Goal: Transaction & Acquisition: Purchase product/service

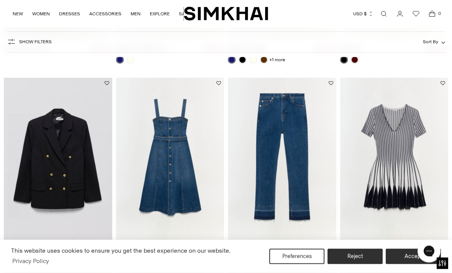
scroll to position [1027, 0]
click at [398, 185] on img "Beckett Dress" at bounding box center [394, 159] width 108 height 162
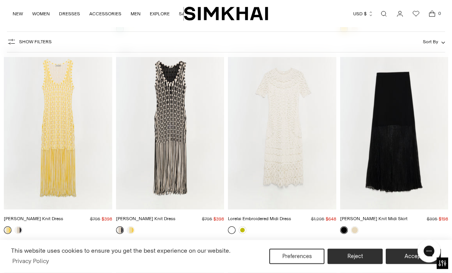
scroll to position [2055, 0]
click at [170, 147] on img "Sonia Fringe Knit Dress" at bounding box center [170, 128] width 108 height 162
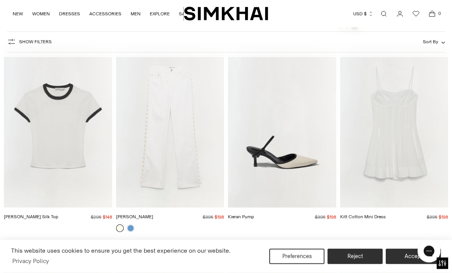
scroll to position [2861, 0]
click at [188, 158] on img "Amelia Denim" at bounding box center [170, 126] width 108 height 162
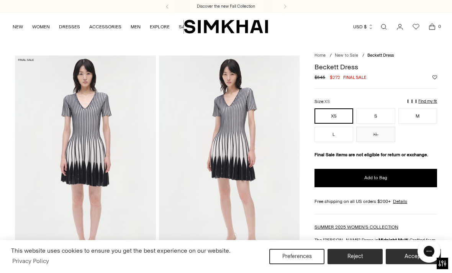
click at [370, 101] on p "Find my fit" at bounding box center [365, 105] width 9 height 14
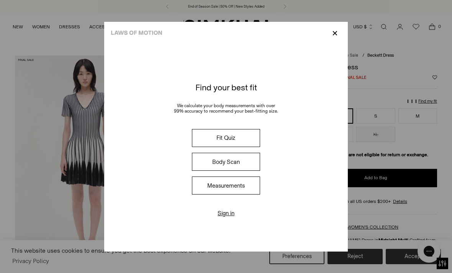
click at [246, 136] on button "Fit Quiz" at bounding box center [226, 138] width 68 height 18
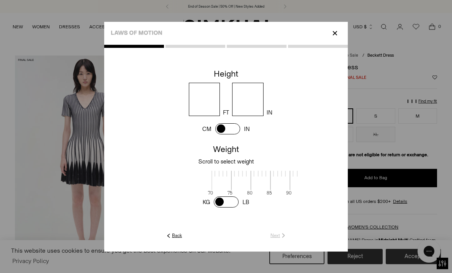
scroll to position [2, 237]
click at [205, 93] on input "number" at bounding box center [204, 99] width 31 height 33
type input "*"
click at [260, 92] on input "number" at bounding box center [247, 99] width 31 height 33
type input "*"
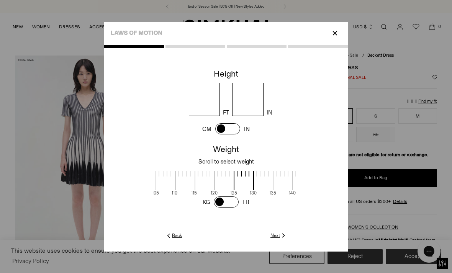
scroll to position [0, 192]
click at [287, 239] on link "Next" at bounding box center [278, 235] width 16 height 7
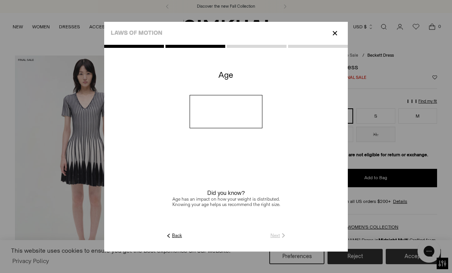
click at [247, 114] on input "number" at bounding box center [226, 111] width 73 height 33
type input "**"
click at [287, 239] on link "Next" at bounding box center [278, 235] width 16 height 7
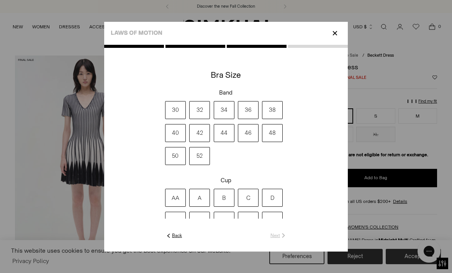
click at [220, 110] on label "34" at bounding box center [224, 110] width 21 height 18
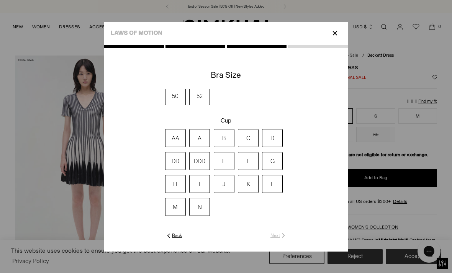
scroll to position [70, 0]
click at [189, 170] on label "DDD" at bounding box center [199, 161] width 21 height 18
click at [287, 239] on link "Next" at bounding box center [278, 235] width 16 height 7
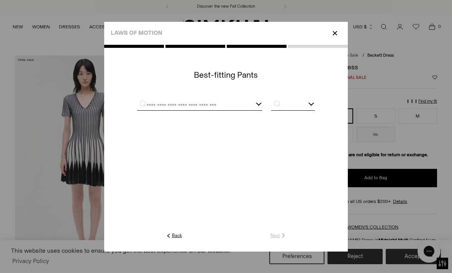
click at [137, 107] on input "text" at bounding box center [190, 106] width 107 height 10
type input "*"
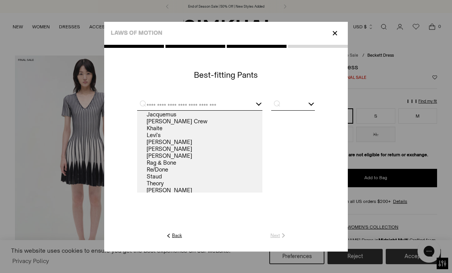
scroll to position [29, 0]
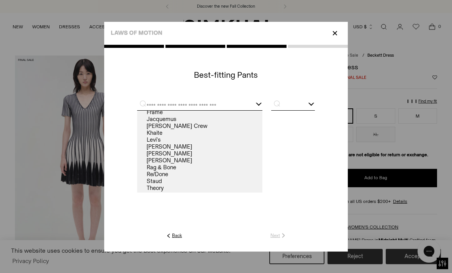
click at [137, 135] on link "Khaite" at bounding box center [199, 132] width 125 height 7
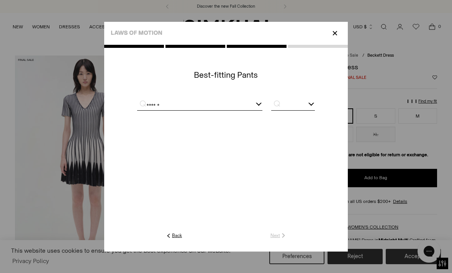
click at [150, 108] on input "******" at bounding box center [190, 106] width 107 height 10
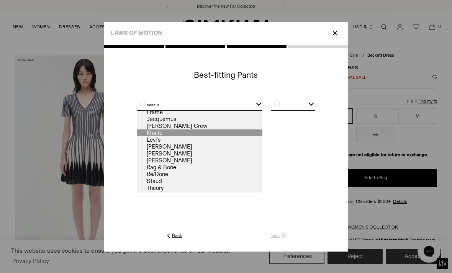
click at [137, 129] on link "J. Crew" at bounding box center [199, 126] width 125 height 7
type input "*******"
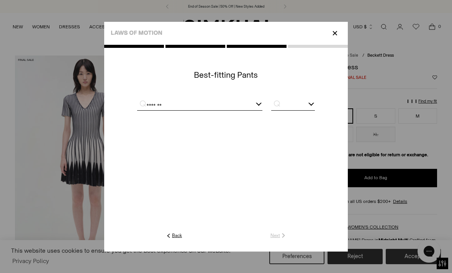
click at [315, 109] on input "text" at bounding box center [293, 106] width 44 height 10
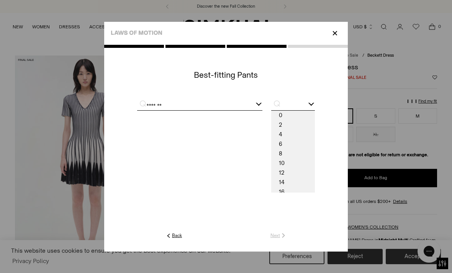
click at [315, 157] on span "8" at bounding box center [293, 154] width 44 height 10
type input "*"
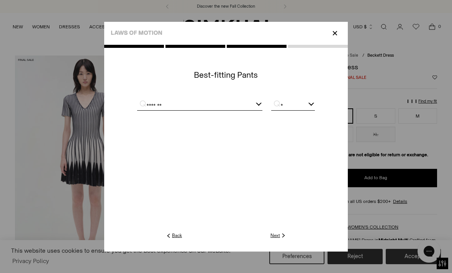
click at [287, 239] on link "Next" at bounding box center [278, 235] width 16 height 7
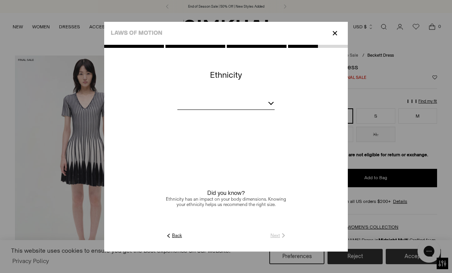
click at [275, 110] on div at bounding box center [225, 105] width 97 height 10
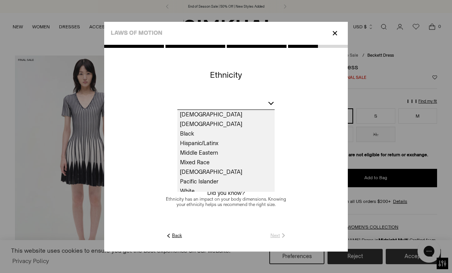
click at [177, 196] on span "White" at bounding box center [225, 192] width 97 height 10
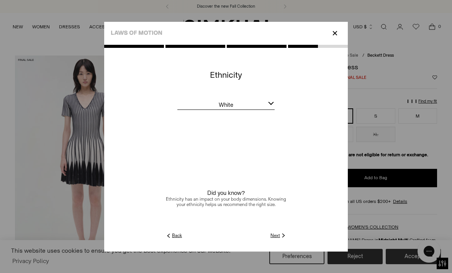
click at [287, 239] on link "Next" at bounding box center [278, 235] width 16 height 7
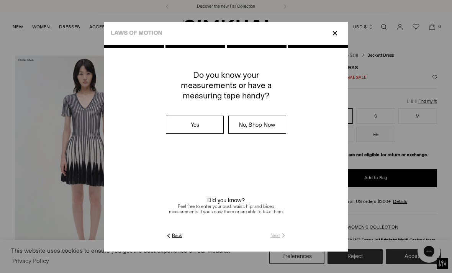
click at [278, 127] on label "No, Shop Now" at bounding box center [257, 124] width 57 height 17
click at [287, 239] on img at bounding box center [283, 235] width 7 height 7
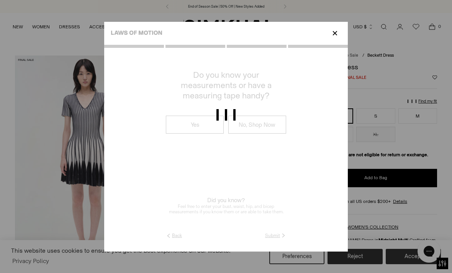
click at [333, 130] on div at bounding box center [226, 119] width 452 height 21
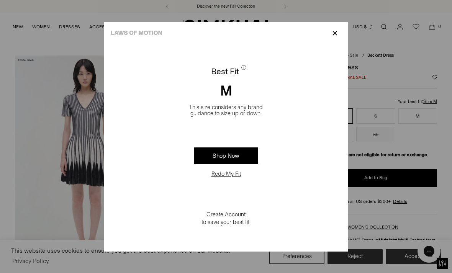
click at [340, 27] on p "✕" at bounding box center [335, 33] width 10 height 13
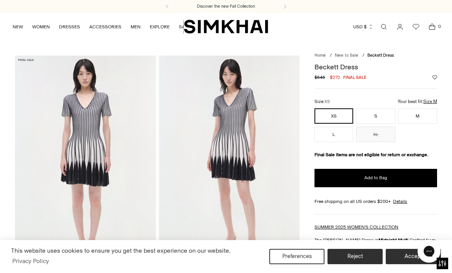
click at [420, 116] on button "M" at bounding box center [417, 115] width 39 height 15
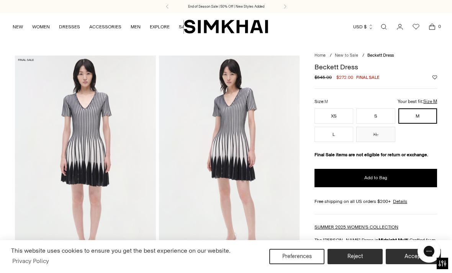
click at [334, 120] on button "XS" at bounding box center [334, 115] width 39 height 15
click at [372, 115] on button "S" at bounding box center [375, 115] width 39 height 15
click at [420, 114] on button "M" at bounding box center [417, 115] width 39 height 15
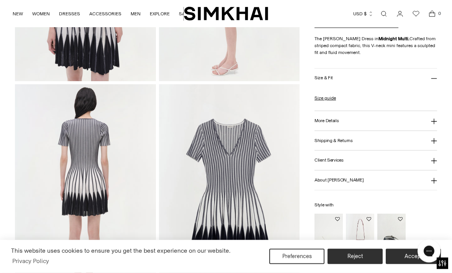
scroll to position [400, 0]
click at [392, 246] on img "Luna Clutch" at bounding box center [391, 235] width 28 height 43
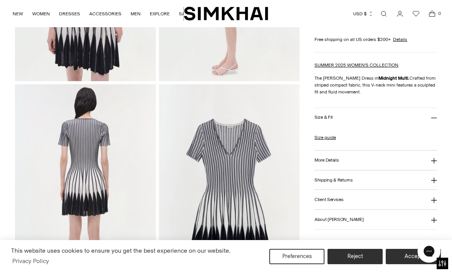
scroll to position [424, 0]
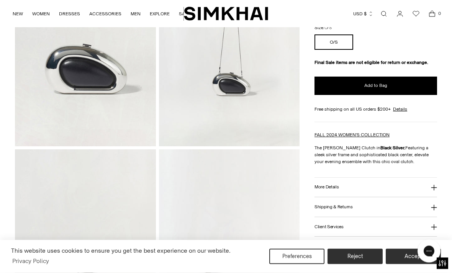
scroll to position [121, 0]
click at [355, 264] on button "Reject" at bounding box center [355, 256] width 55 height 15
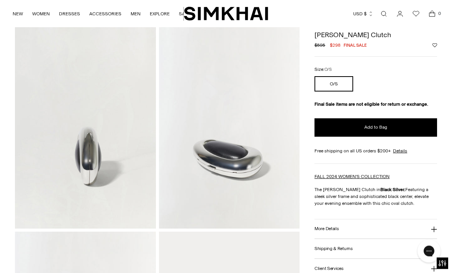
scroll to position [242, 0]
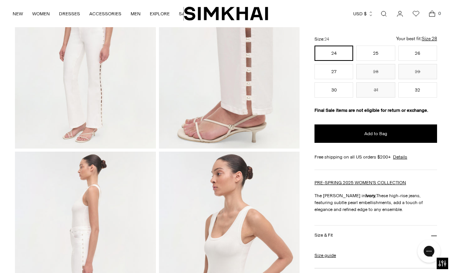
scroll to position [99, 0]
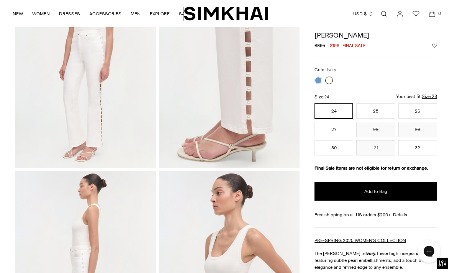
click at [318, 82] on link at bounding box center [319, 81] width 8 height 8
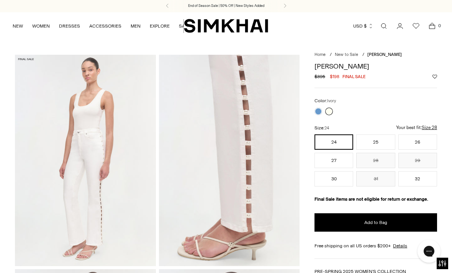
scroll to position [0, 0]
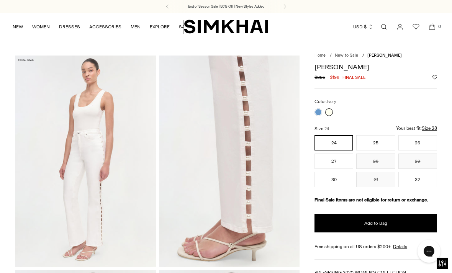
click at [320, 111] on link at bounding box center [319, 112] width 8 height 8
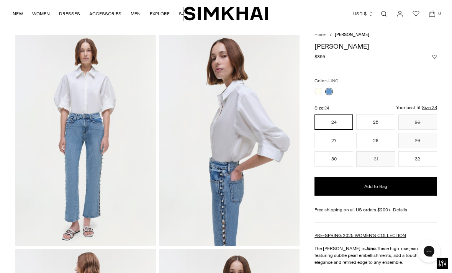
scroll to position [25, 0]
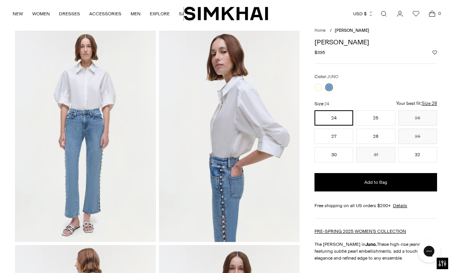
click at [331, 157] on button "30" at bounding box center [334, 154] width 39 height 15
click at [379, 139] on button "28" at bounding box center [375, 136] width 39 height 15
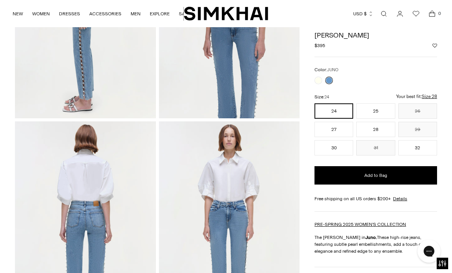
scroll to position [362, 0]
click at [375, 130] on button "28" at bounding box center [375, 129] width 39 height 15
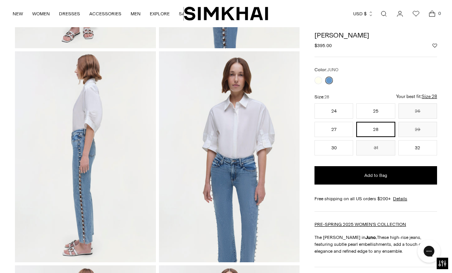
scroll to position [218, 0]
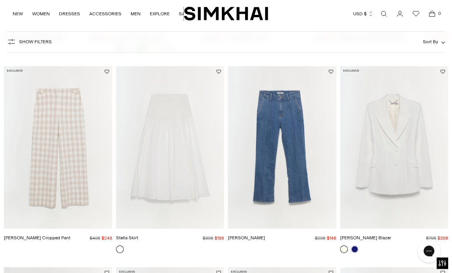
scroll to position [636, 0]
click at [288, 175] on img "Ansel Denim" at bounding box center [282, 147] width 108 height 162
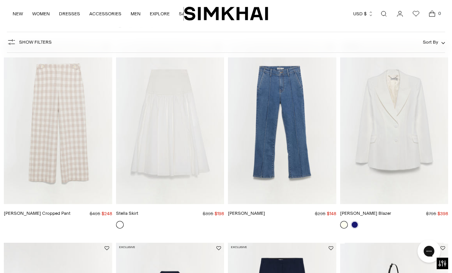
click at [77, 129] on img "Kennedy Cropped Pant" at bounding box center [58, 123] width 108 height 162
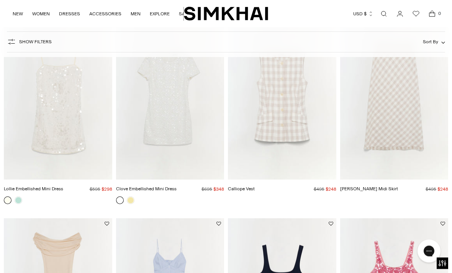
scroll to position [1458, 0]
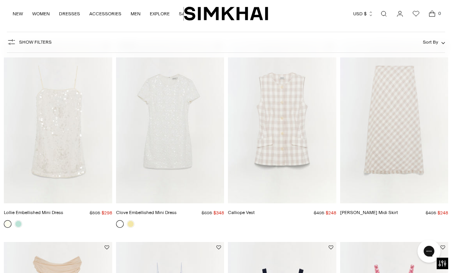
click at [172, 157] on img "Clove Embellished Mini Dress" at bounding box center [170, 122] width 108 height 162
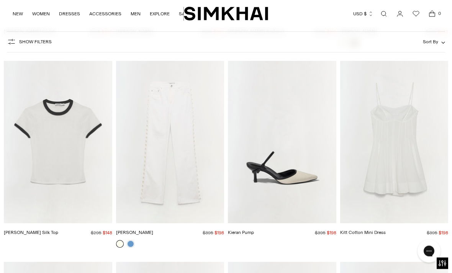
scroll to position [2846, 0]
click at [59, 187] on img "Carmen Cotton Silk Top" at bounding box center [58, 141] width 108 height 162
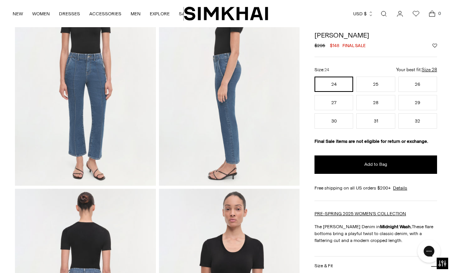
scroll to position [80, 0]
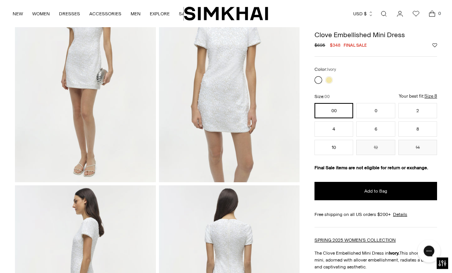
scroll to position [85, 0]
click at [329, 80] on link at bounding box center [329, 81] width 8 height 8
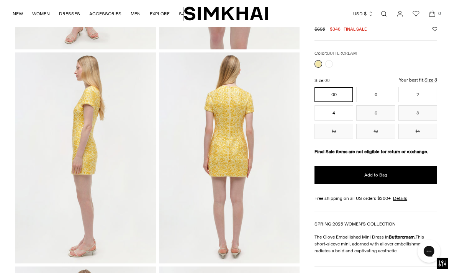
scroll to position [216, 0]
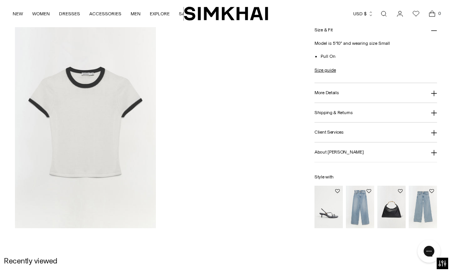
scroll to position [681, 0]
click at [436, 98] on button "More Details" at bounding box center [376, 94] width 123 height 20
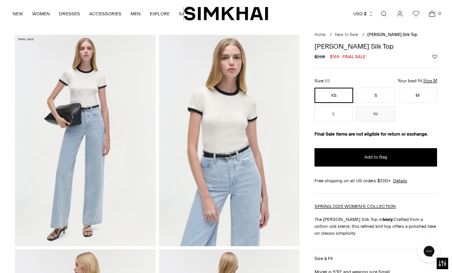
scroll to position [0, 0]
